Goal: Task Accomplishment & Management: Manage account settings

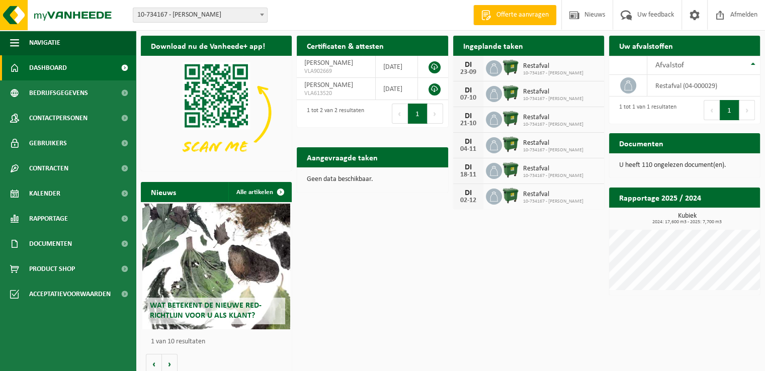
click at [577, 66] on span "Restafval" at bounding box center [553, 66] width 60 height 8
click at [60, 194] on span "Kalender" at bounding box center [44, 193] width 31 height 25
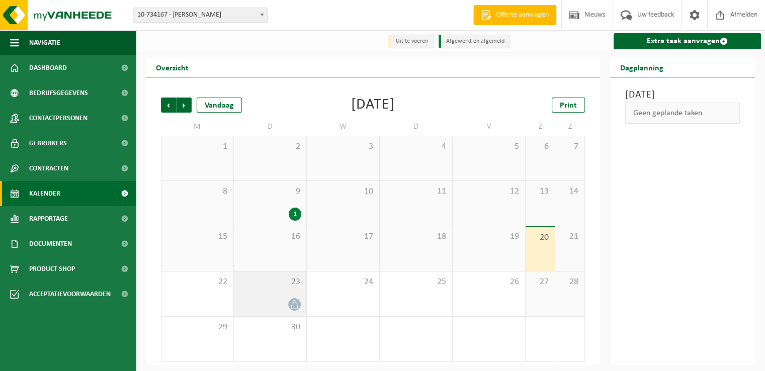
click at [276, 297] on div "23" at bounding box center [270, 294] width 72 height 45
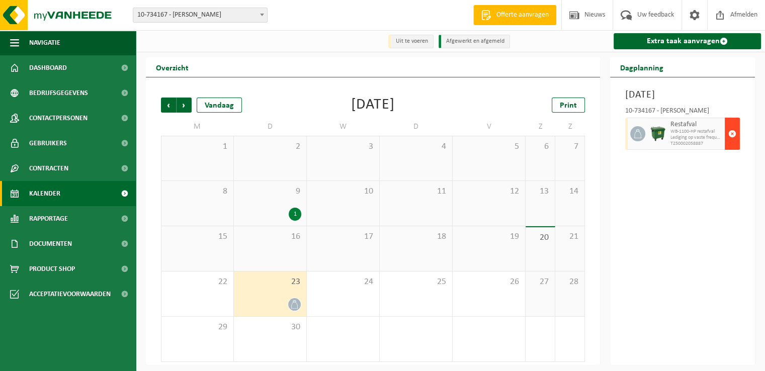
click at [733, 144] on span "button" at bounding box center [733, 134] width 8 height 20
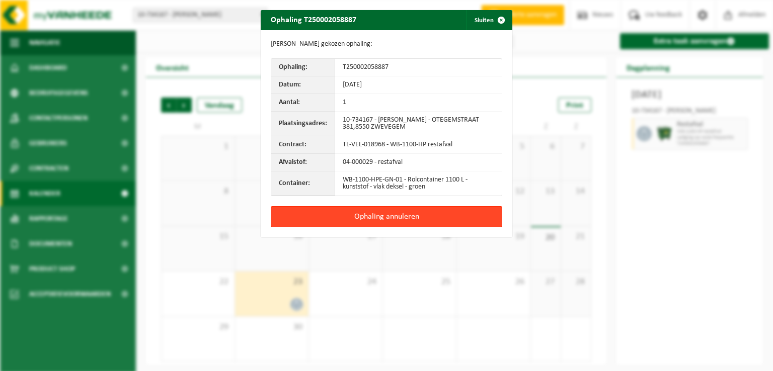
click at [382, 216] on button "Ophaling annuleren" at bounding box center [386, 216] width 231 height 21
